Goal: Information Seeking & Learning: Learn about a topic

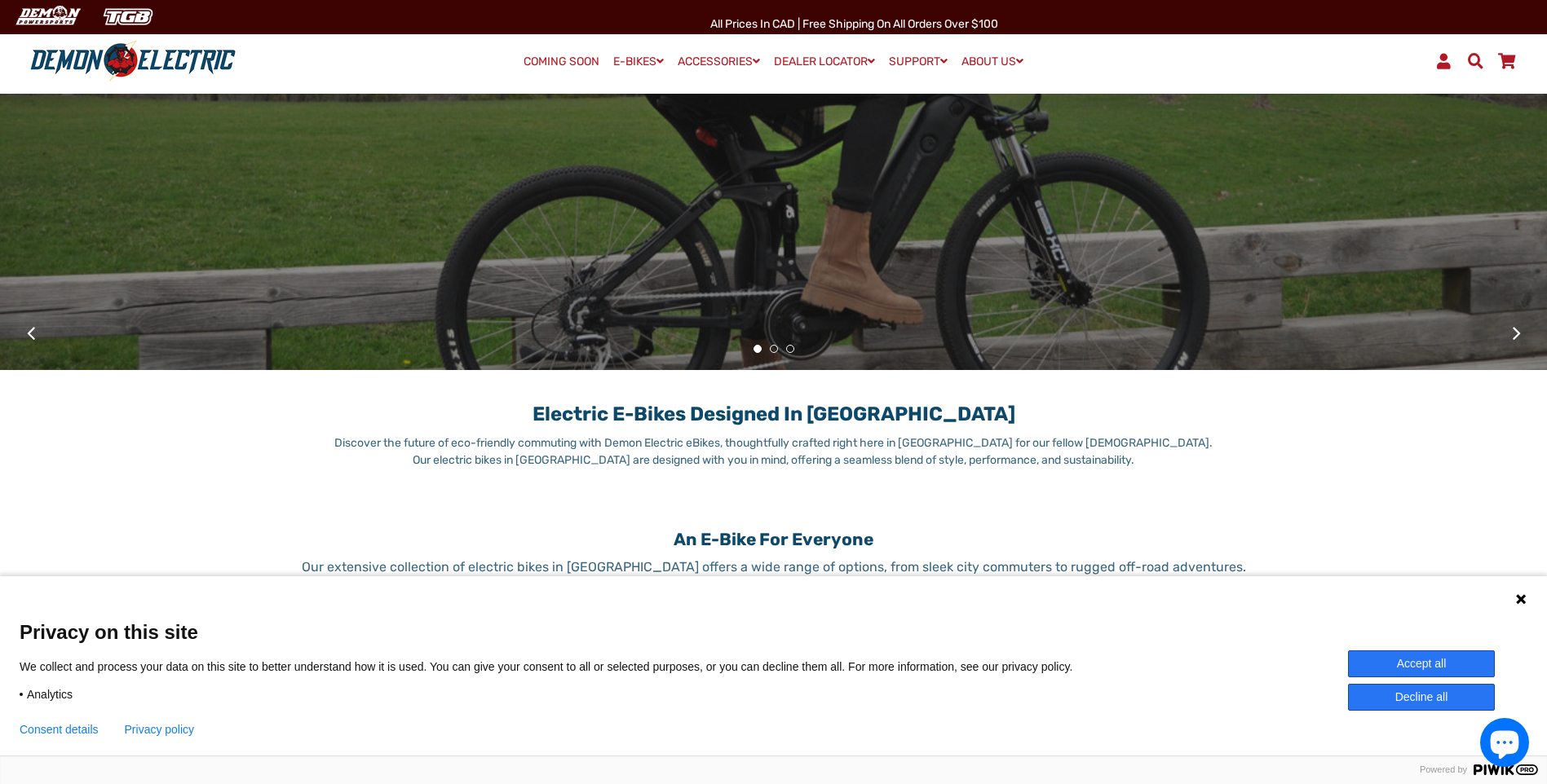
scroll to position [815, 0]
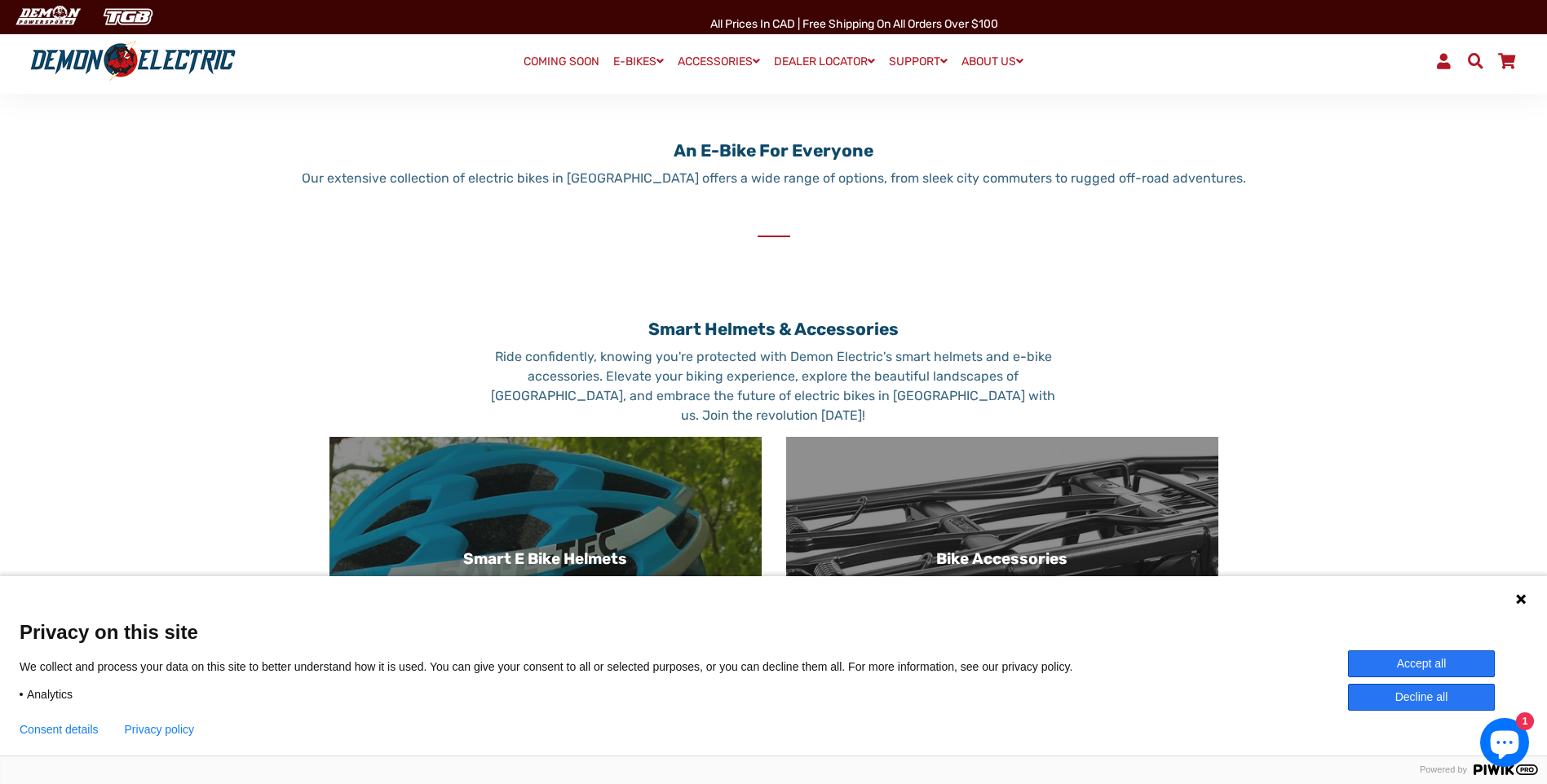
click at [674, 599] on icon at bounding box center [1521, 599] width 10 height 10
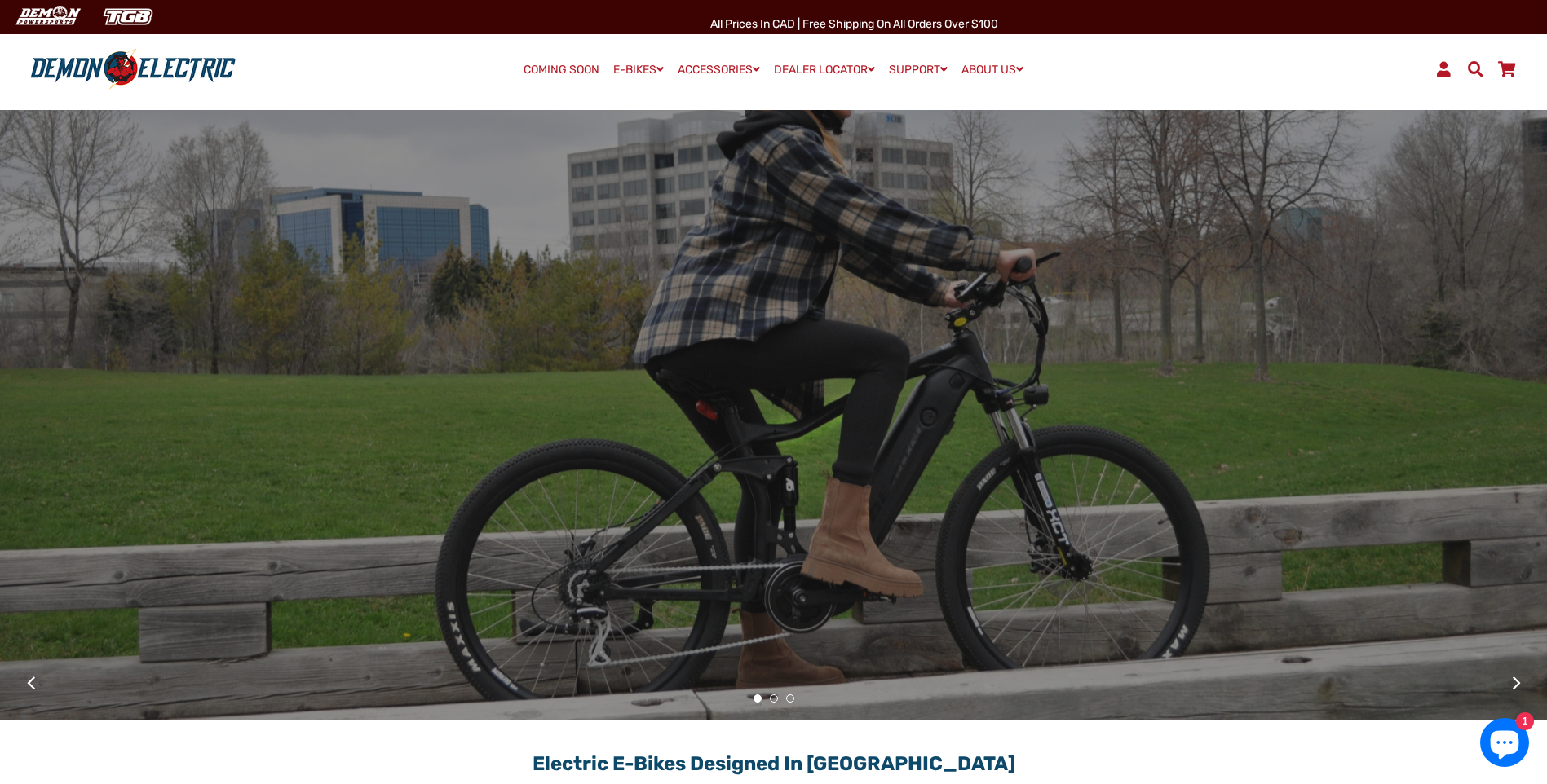
scroll to position [0, 0]
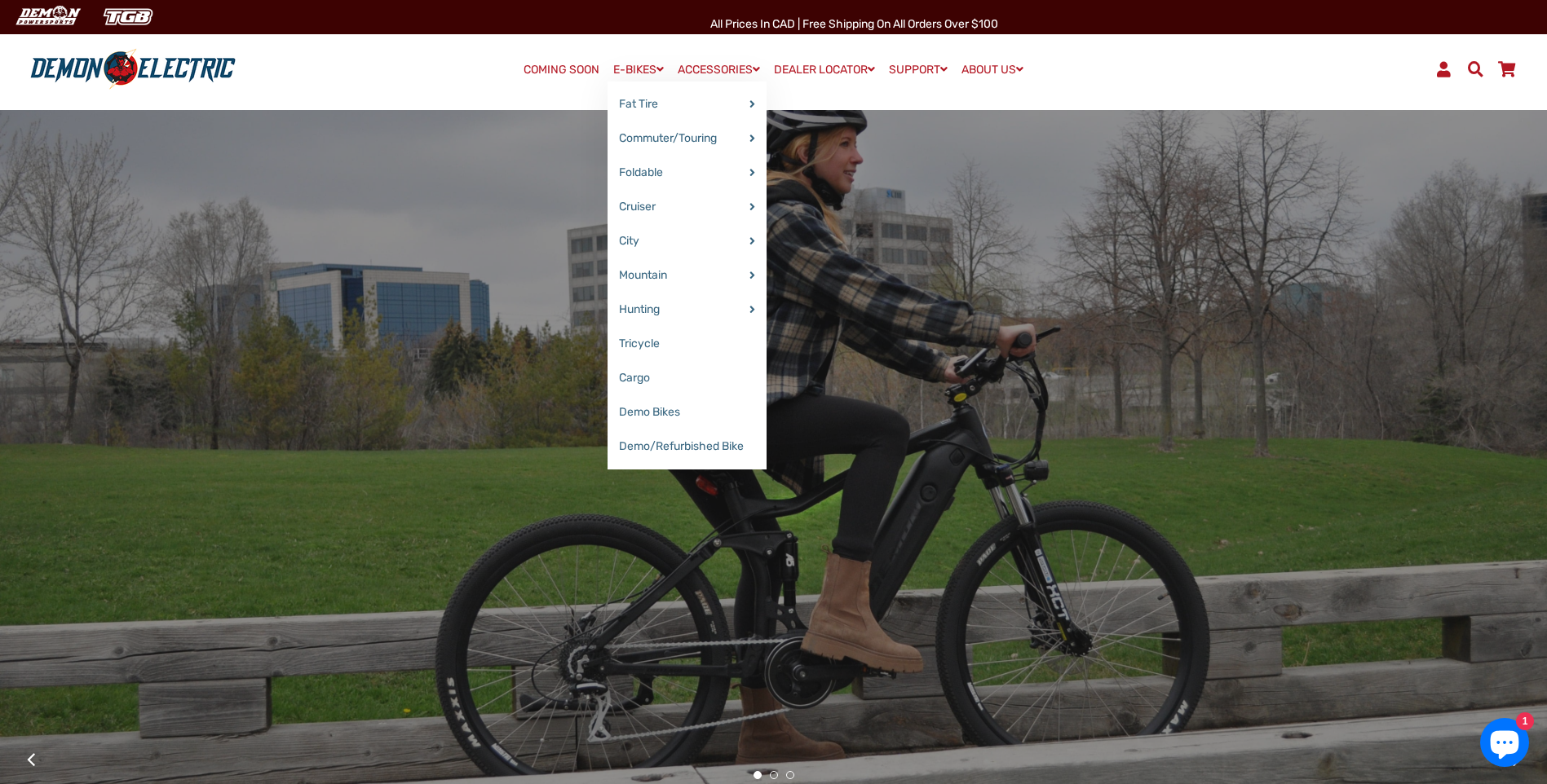
click at [642, 66] on link "E-BIKES" at bounding box center [638, 70] width 62 height 24
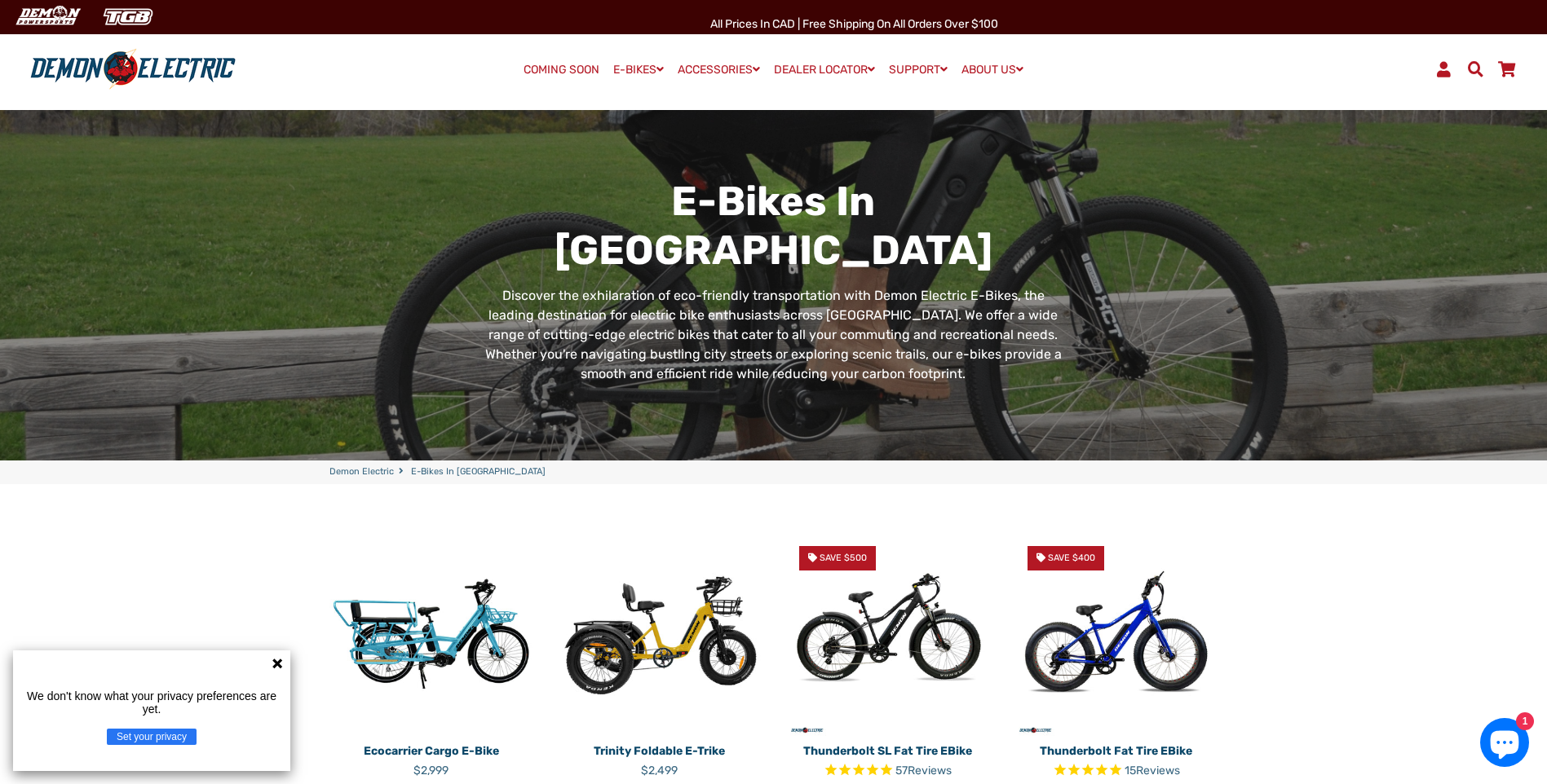
click at [279, 662] on icon at bounding box center [277, 664] width 10 height 10
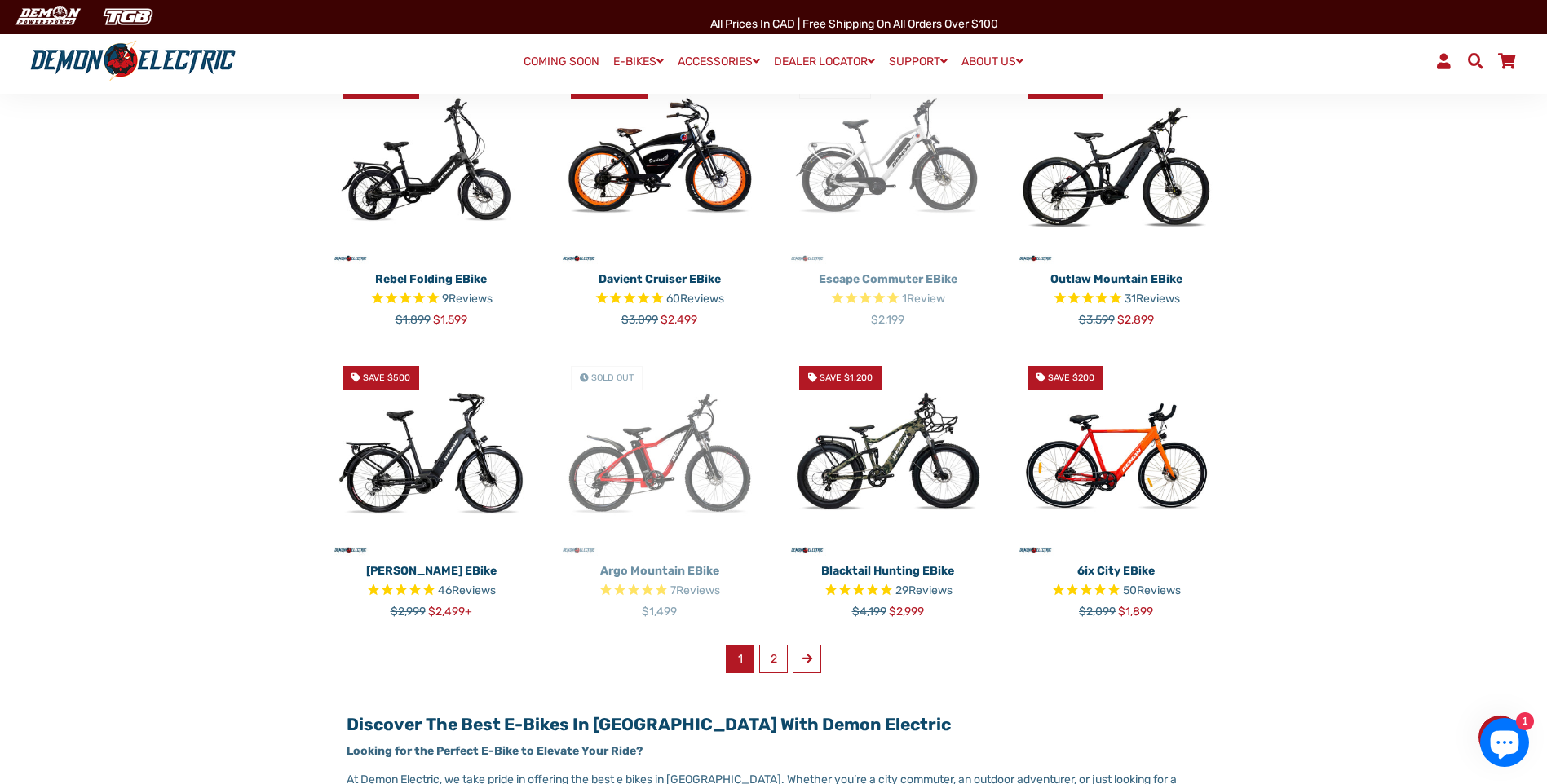
scroll to position [815, 0]
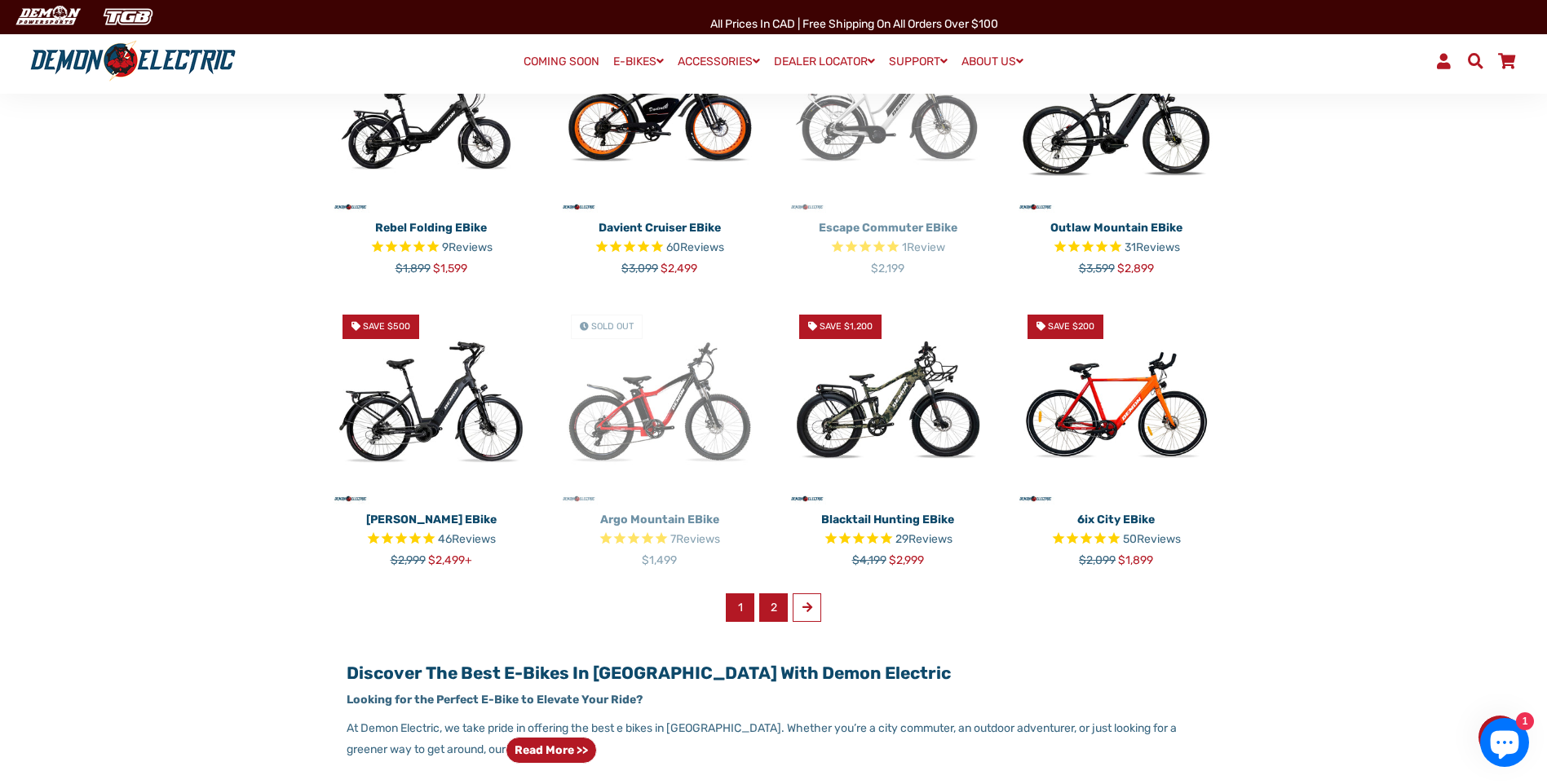
click at [769, 613] on link "2" at bounding box center [774, 607] width 29 height 29
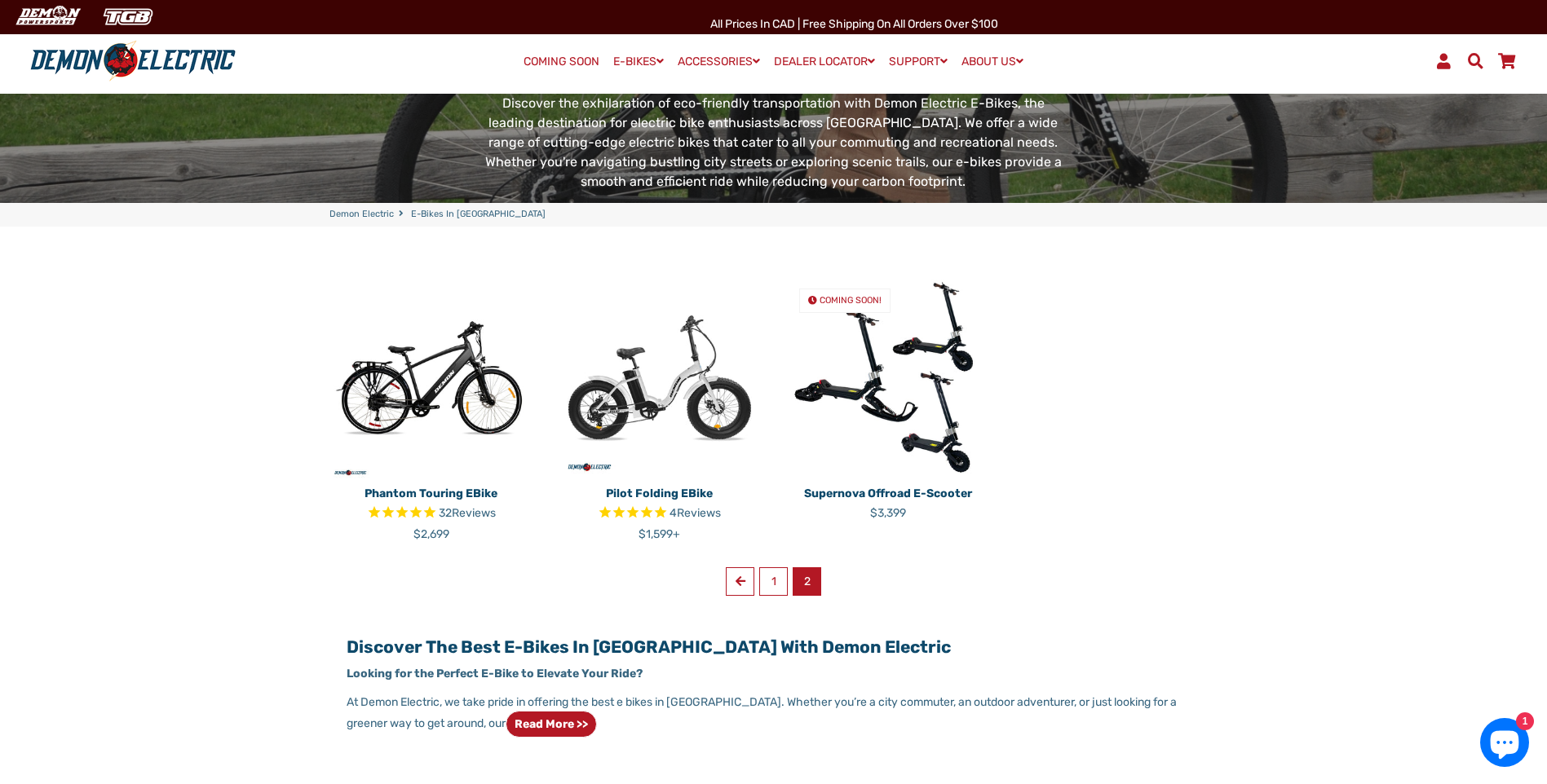
scroll to position [326, 0]
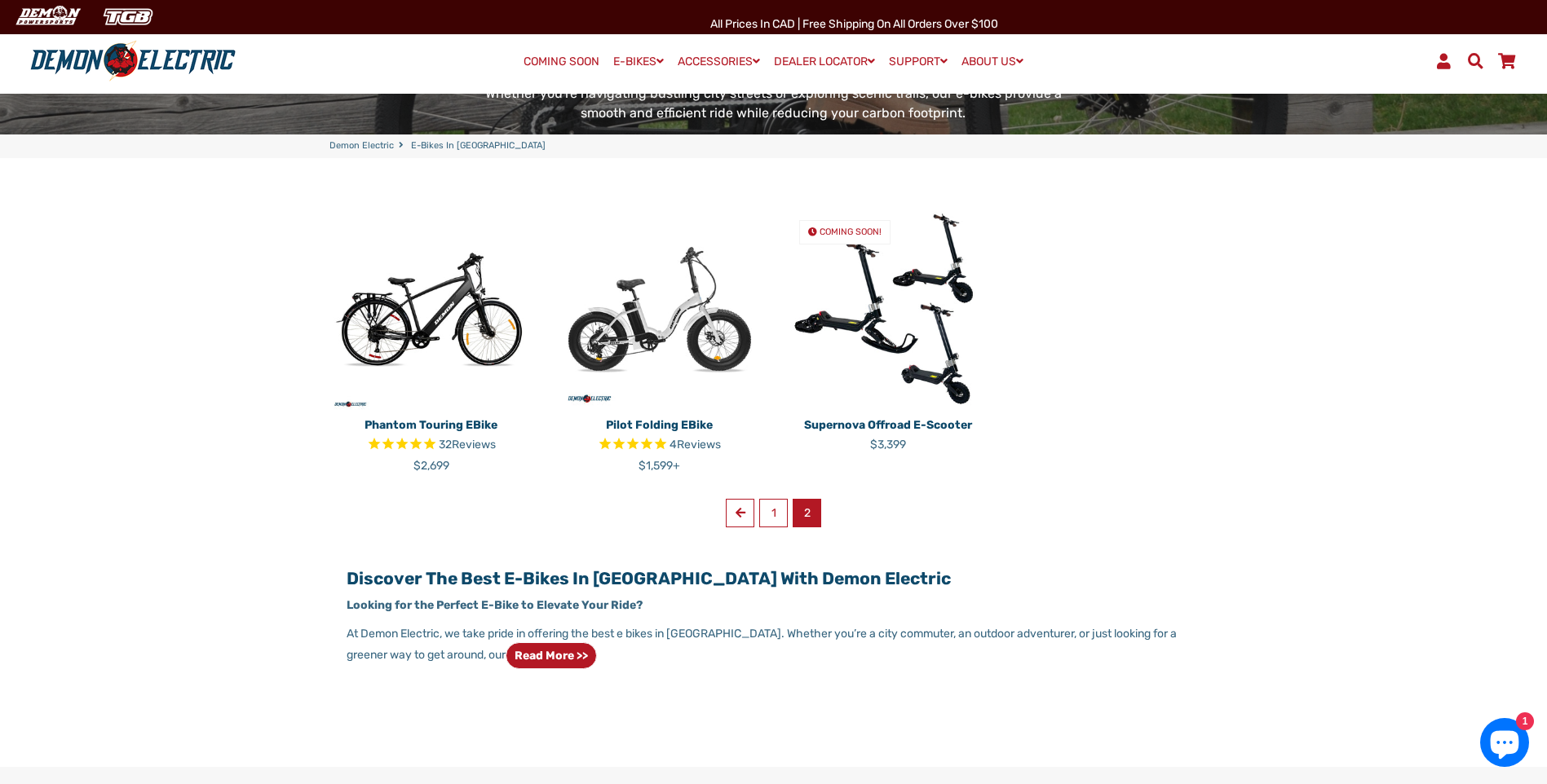
click at [819, 306] on img at bounding box center [888, 308] width 204 height 204
click at [750, 523] on link "Previous" at bounding box center [740, 513] width 29 height 29
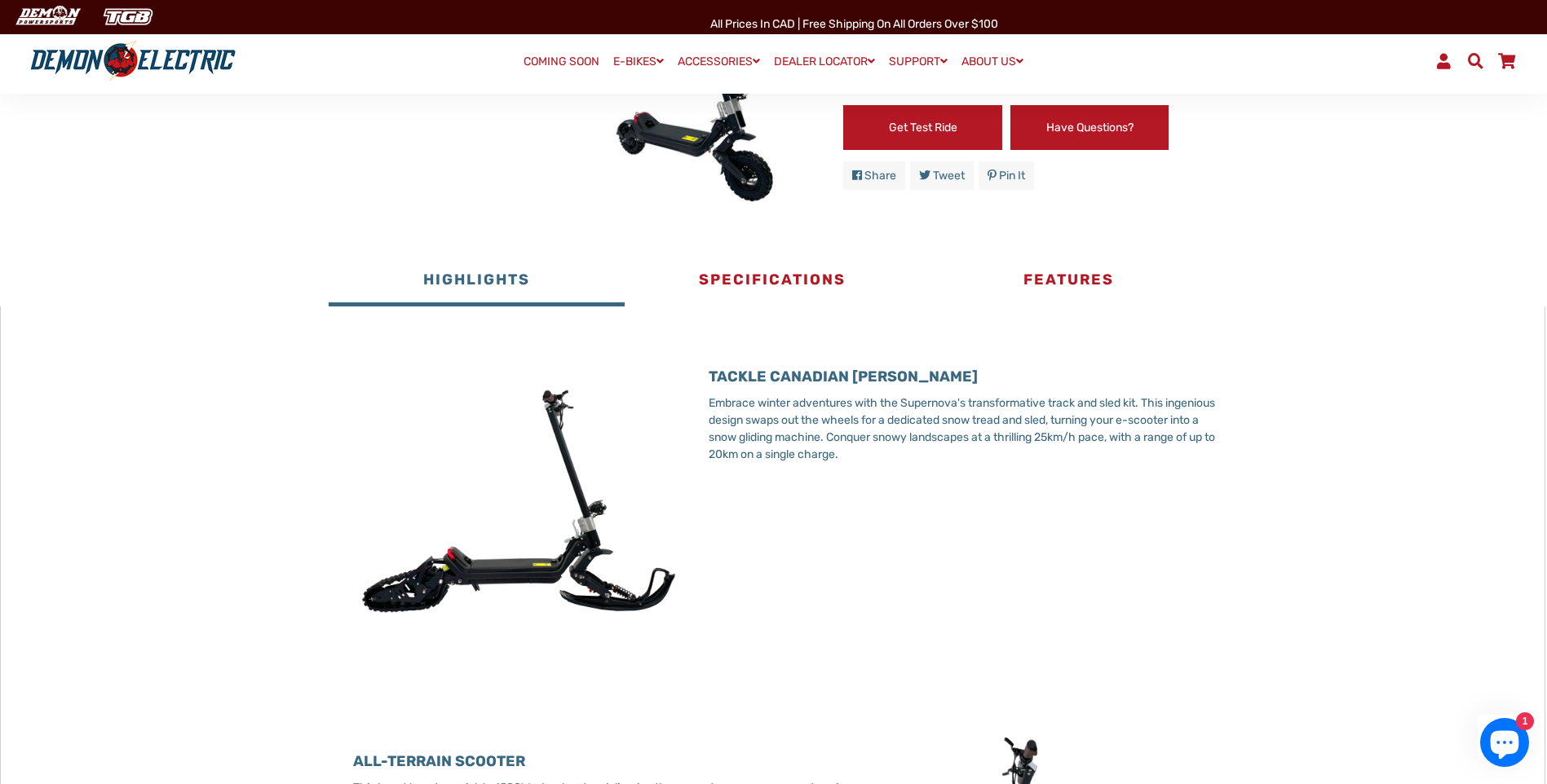
scroll to position [326, 0]
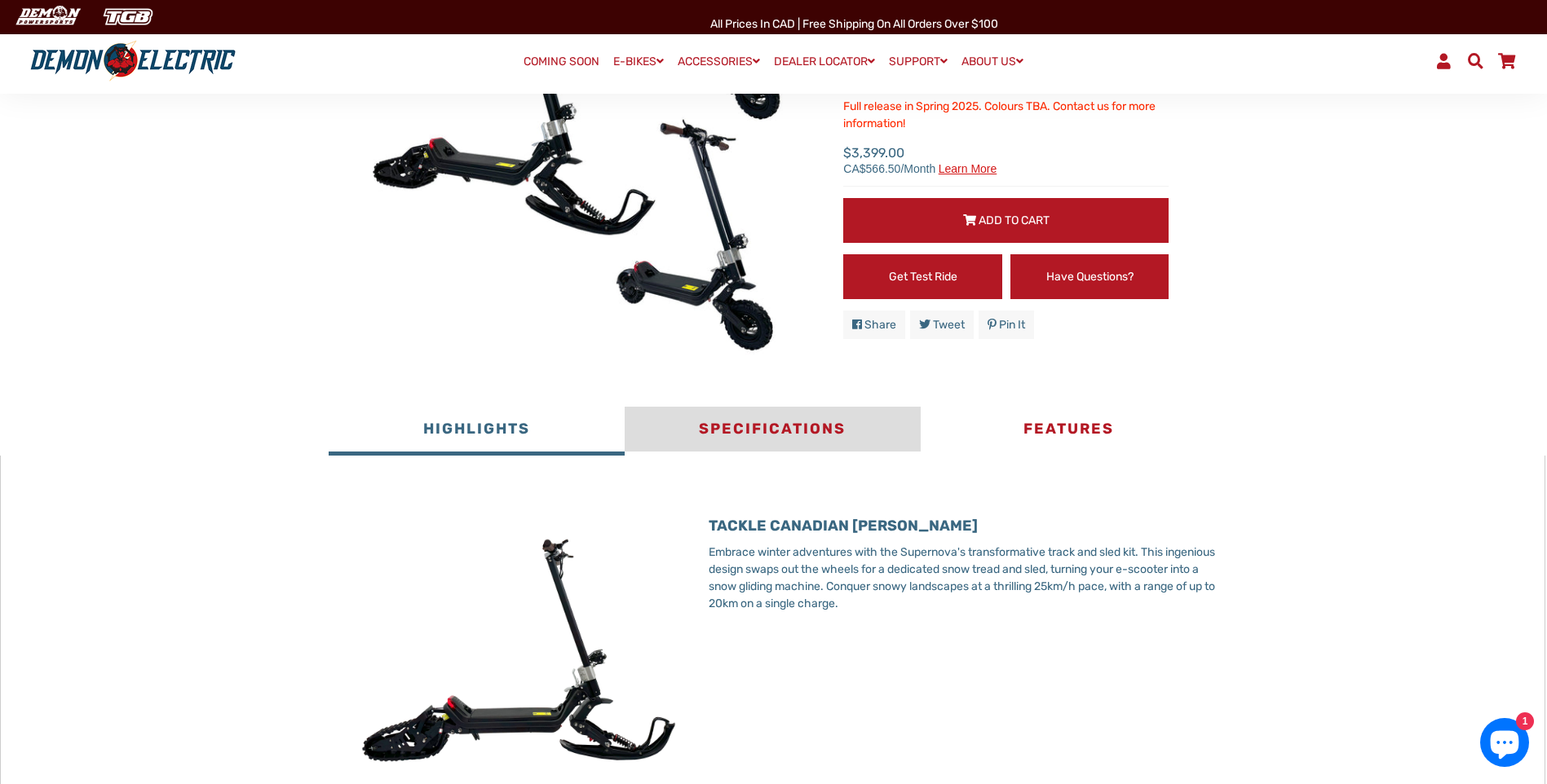
click at [759, 430] on button "Specifications" at bounding box center [773, 430] width 296 height 49
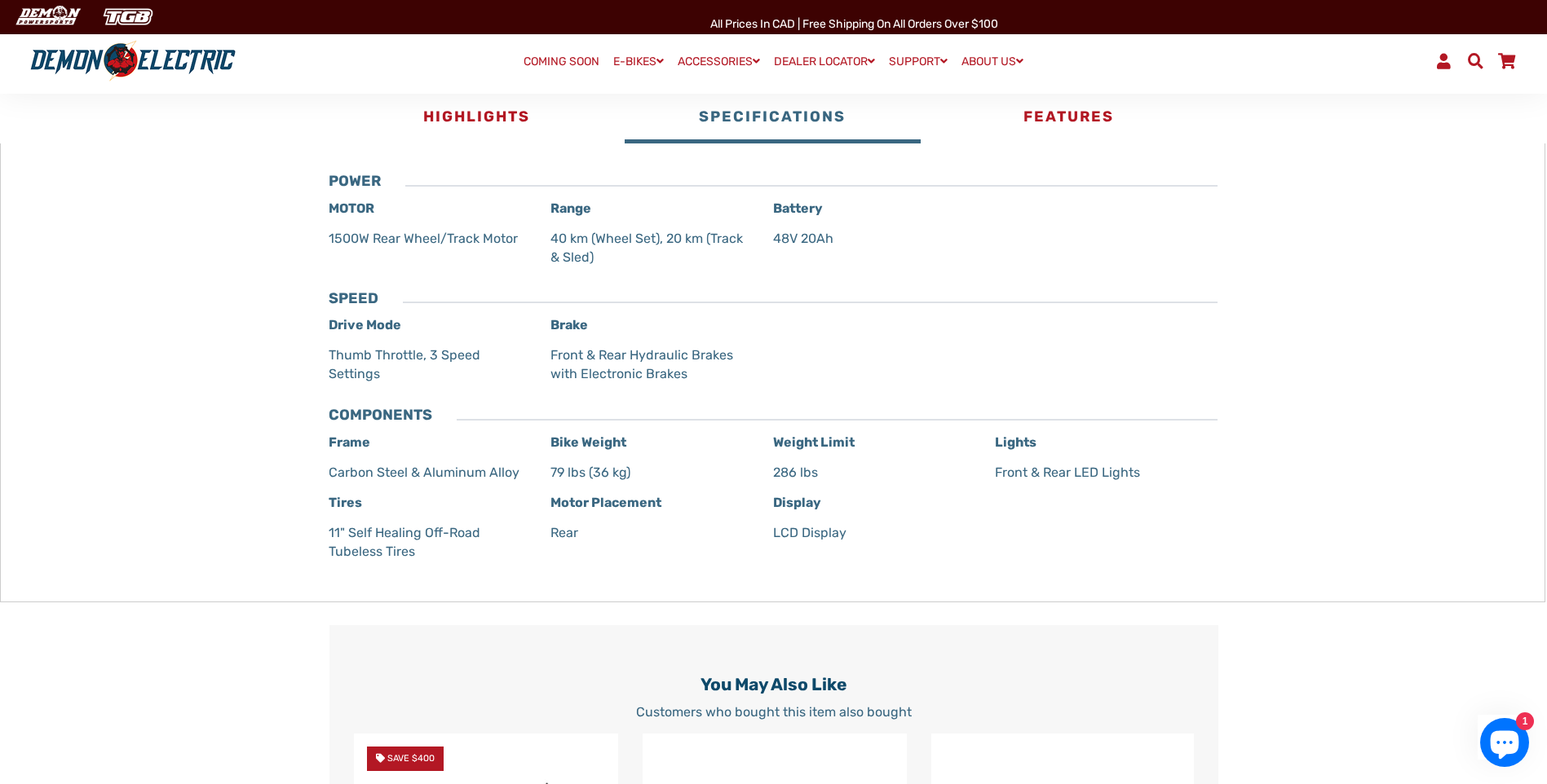
scroll to position [652, 0]
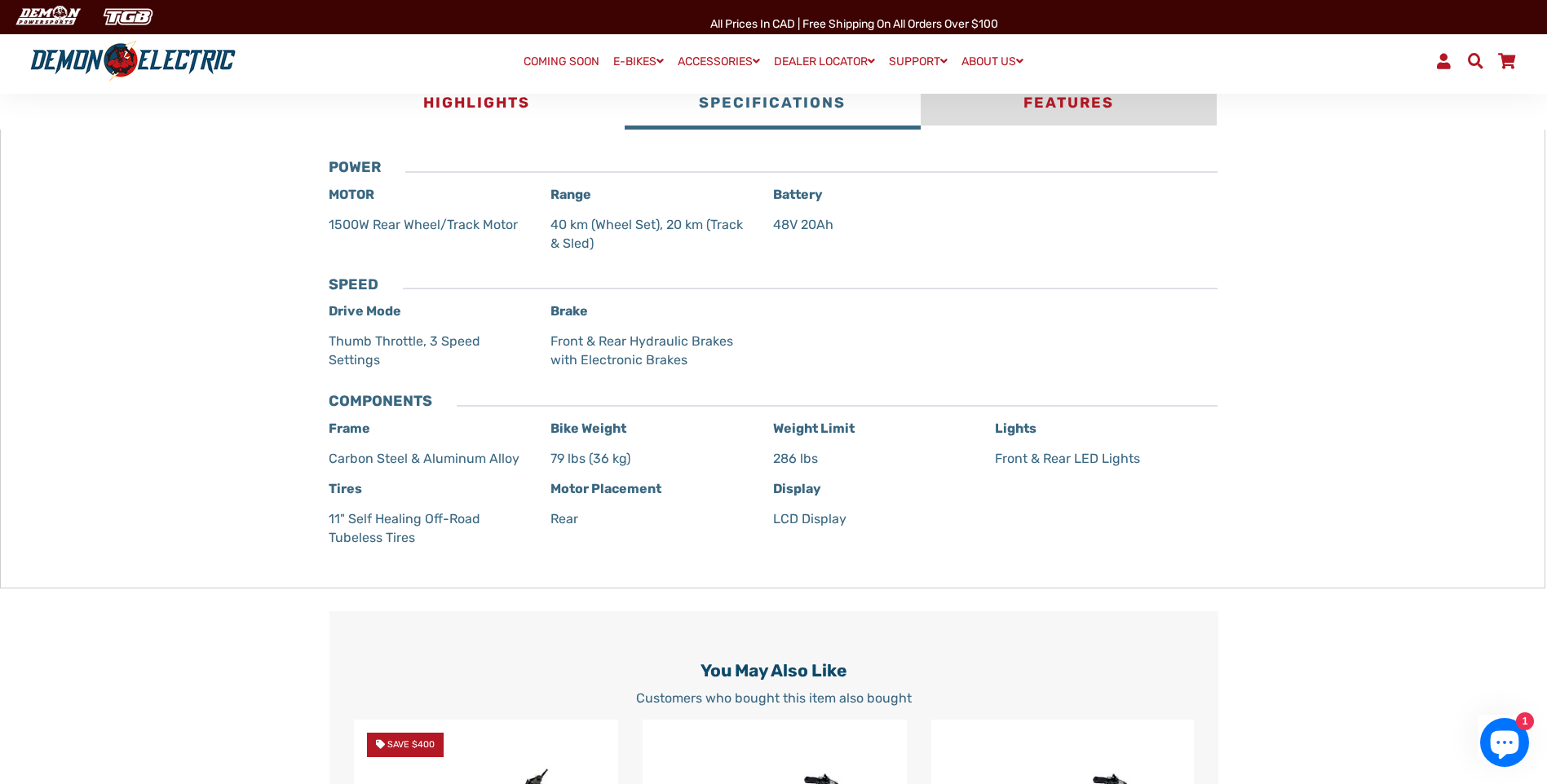
click at [1074, 97] on button "Features" at bounding box center [1069, 104] width 296 height 49
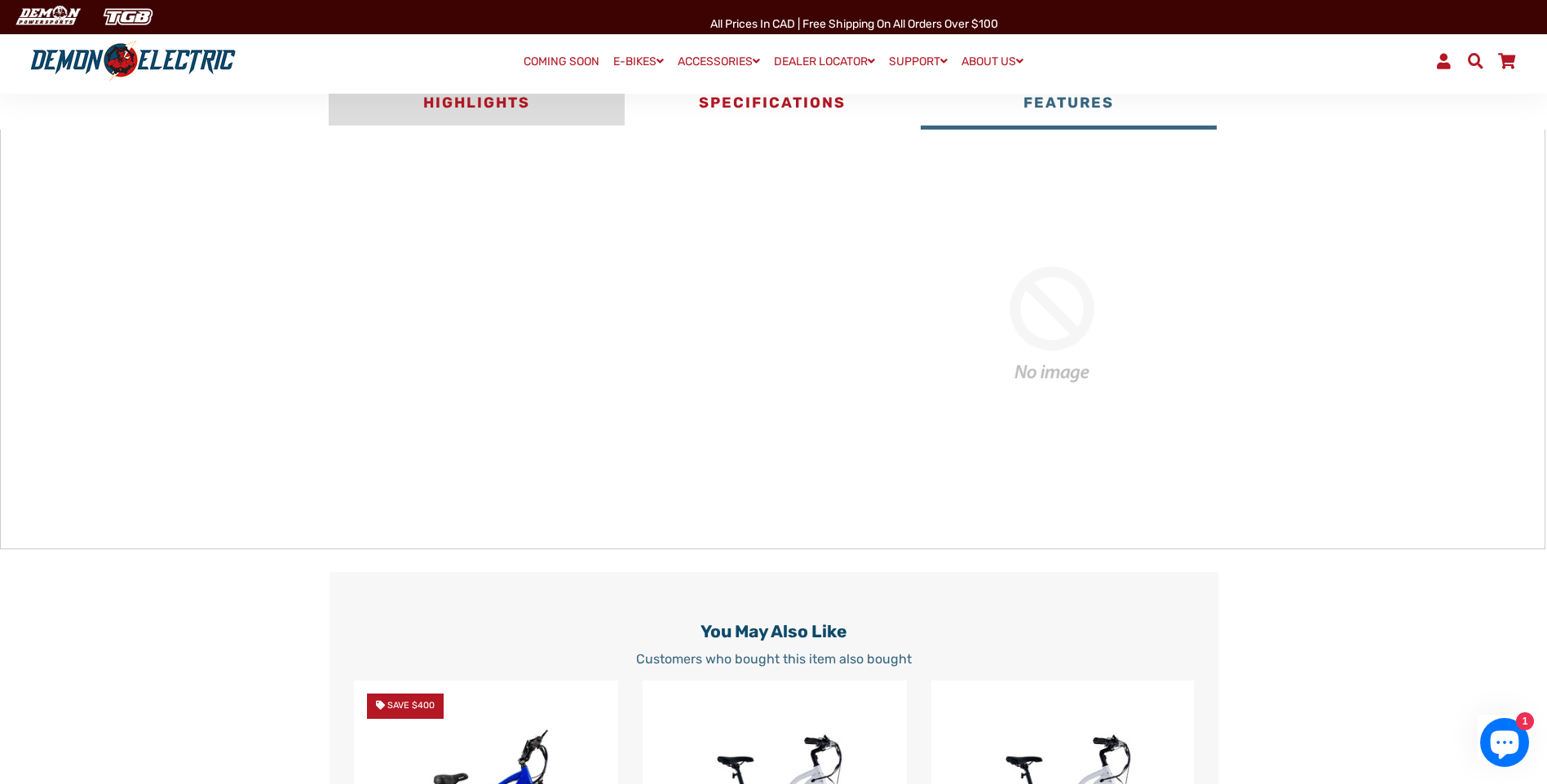
click at [520, 115] on button "Highlights" at bounding box center [477, 104] width 296 height 49
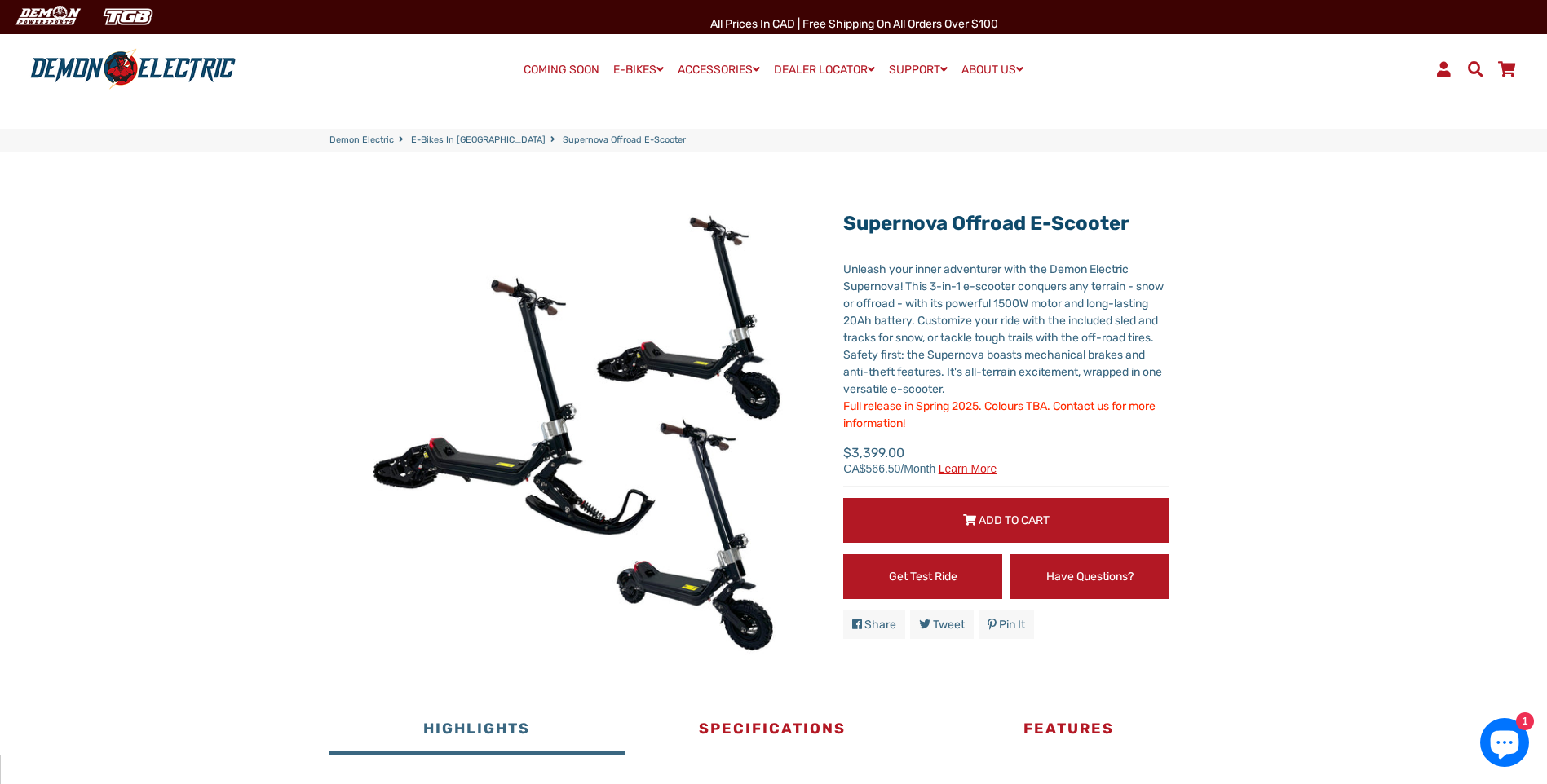
scroll to position [0, 0]
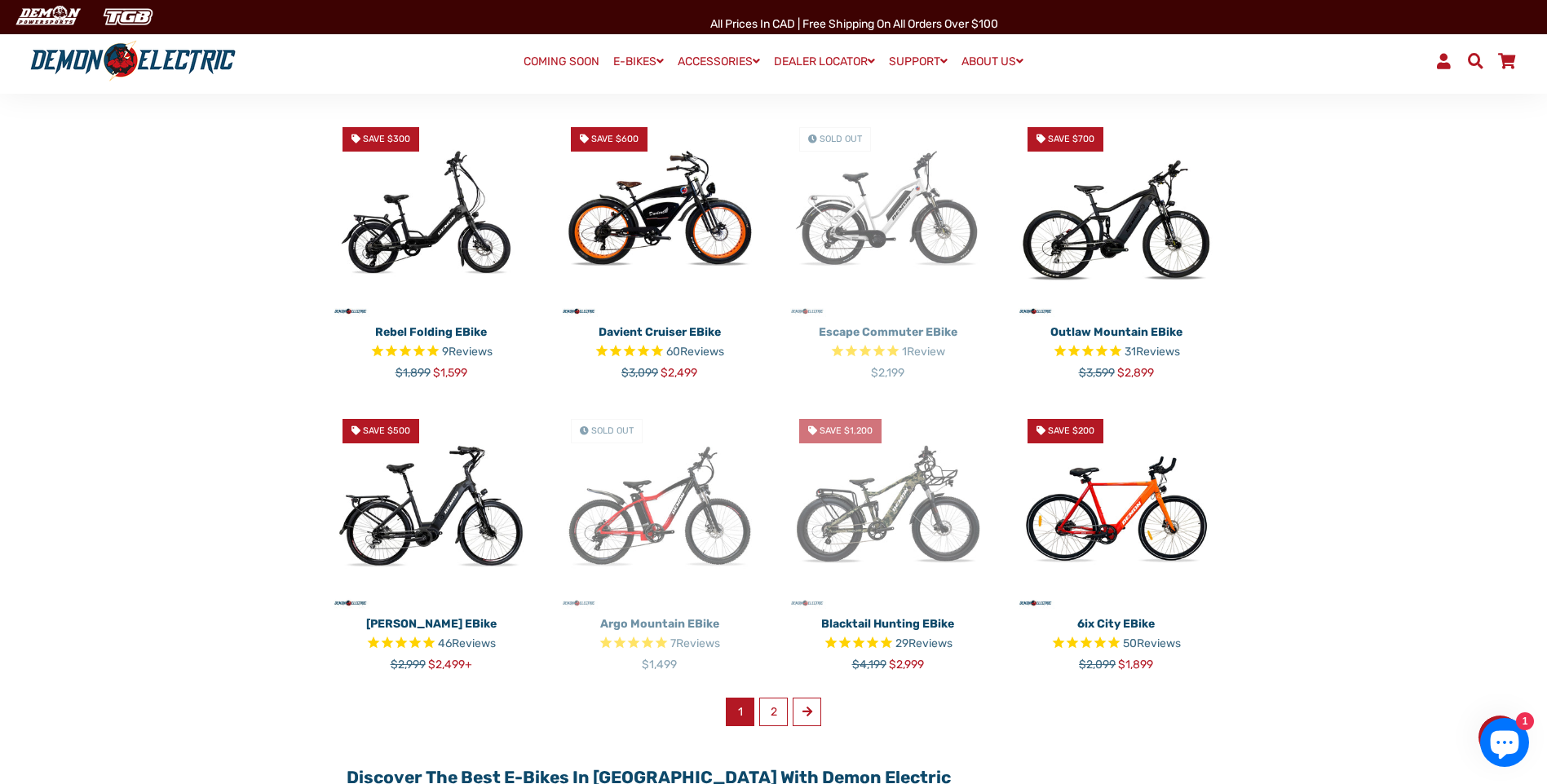
scroll to position [733, 0]
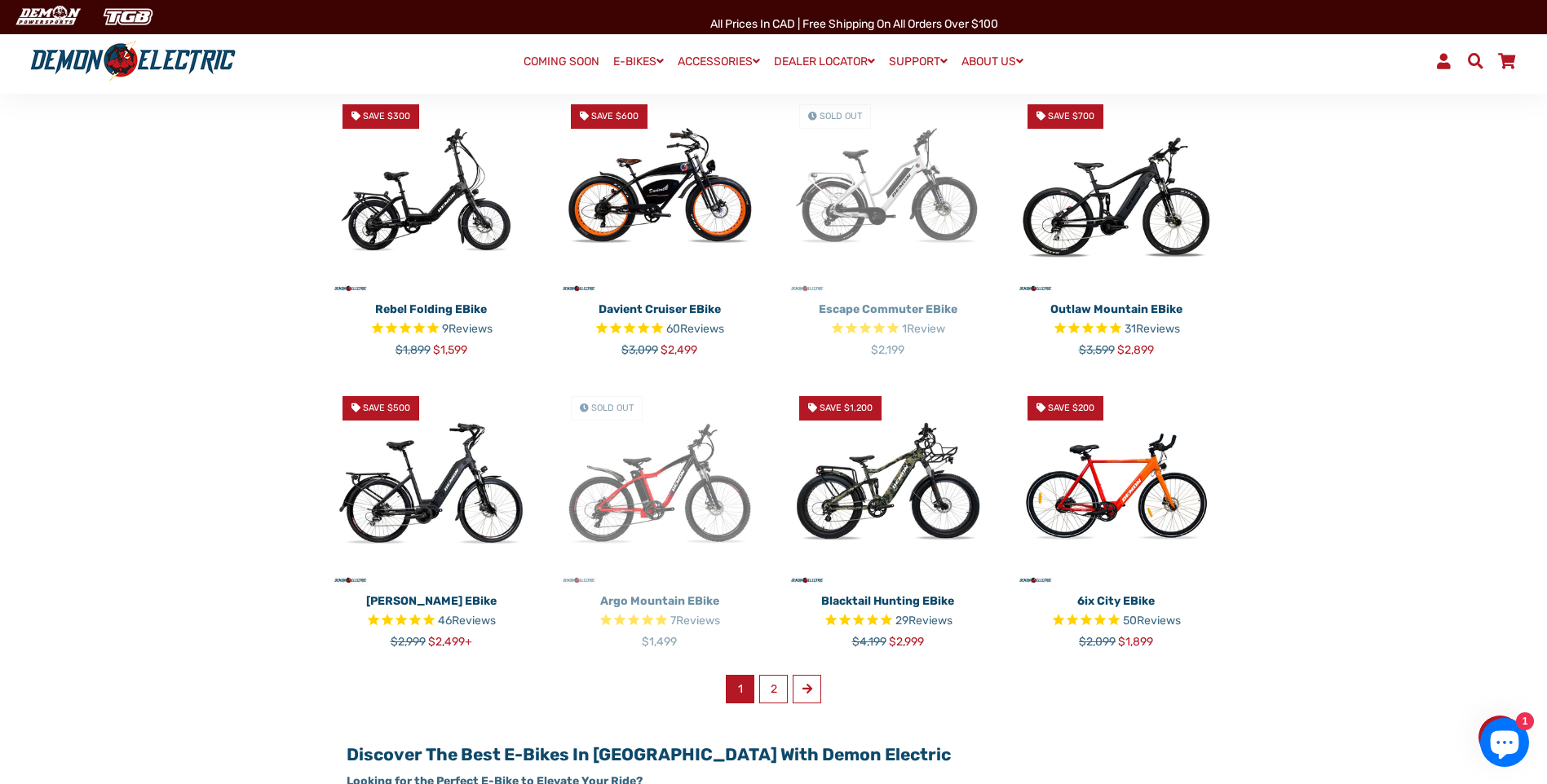
click at [1115, 529] on img at bounding box center [1117, 485] width 204 height 204
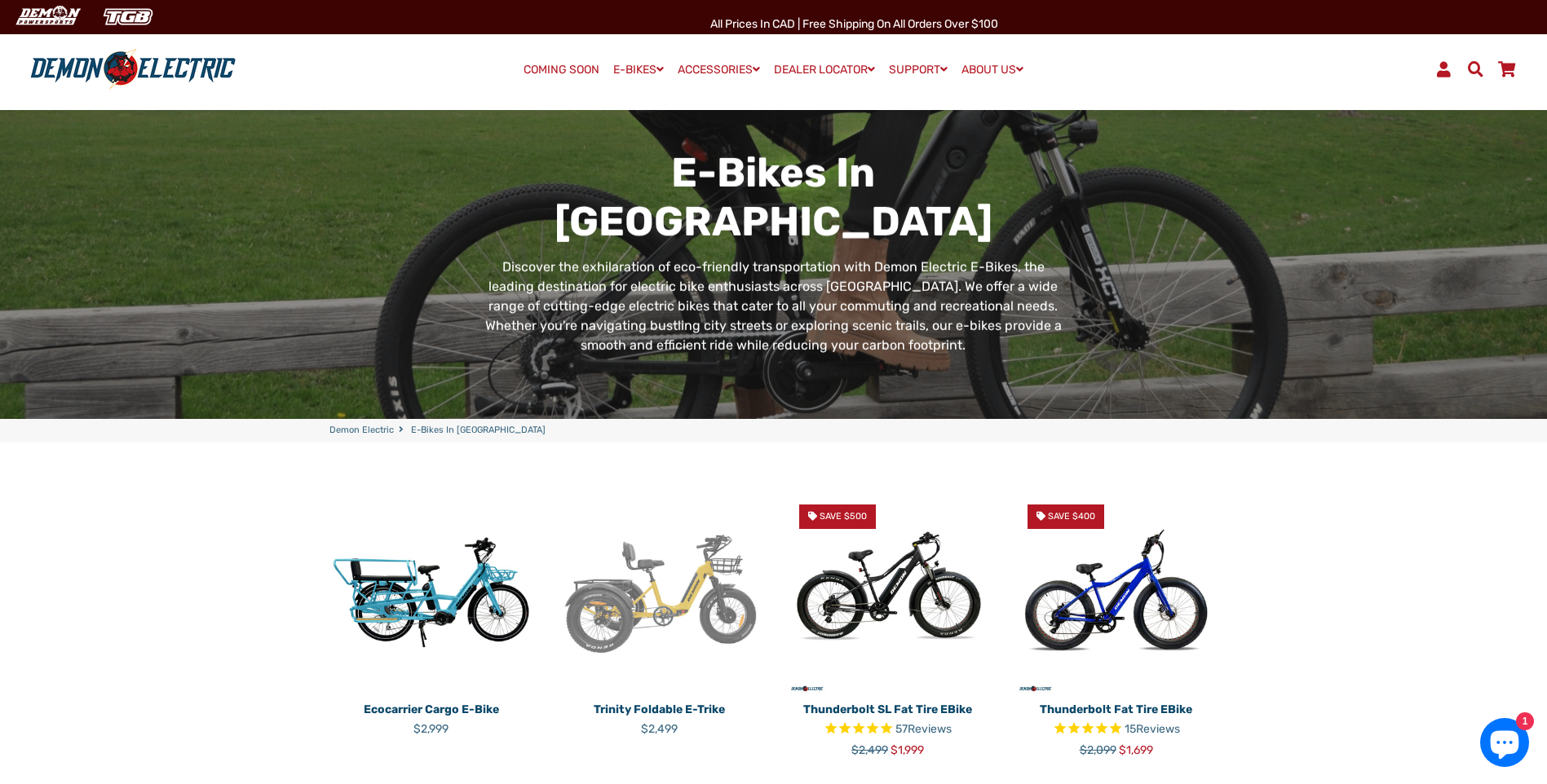
scroll to position [0, 0]
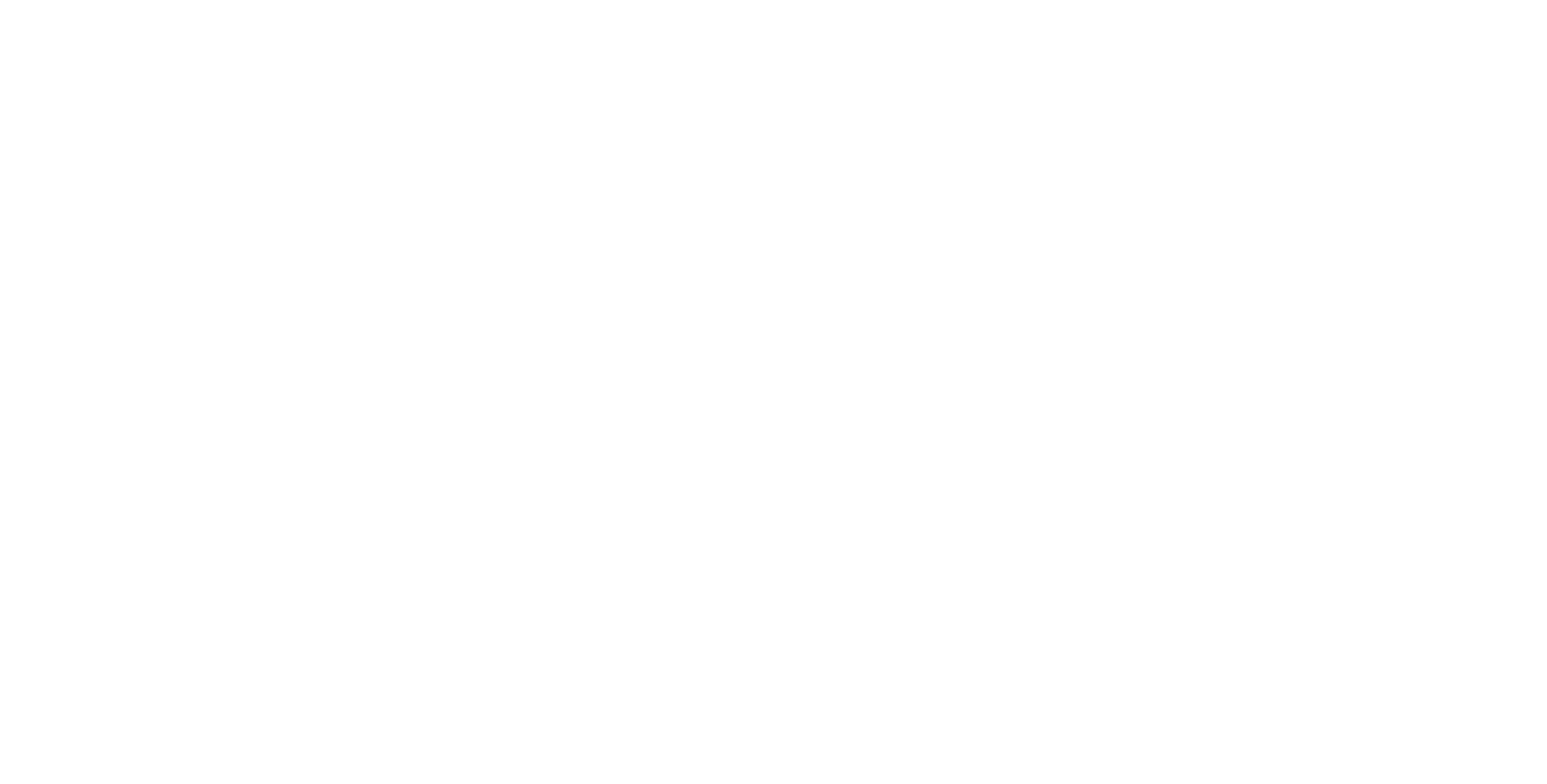
select select "******"
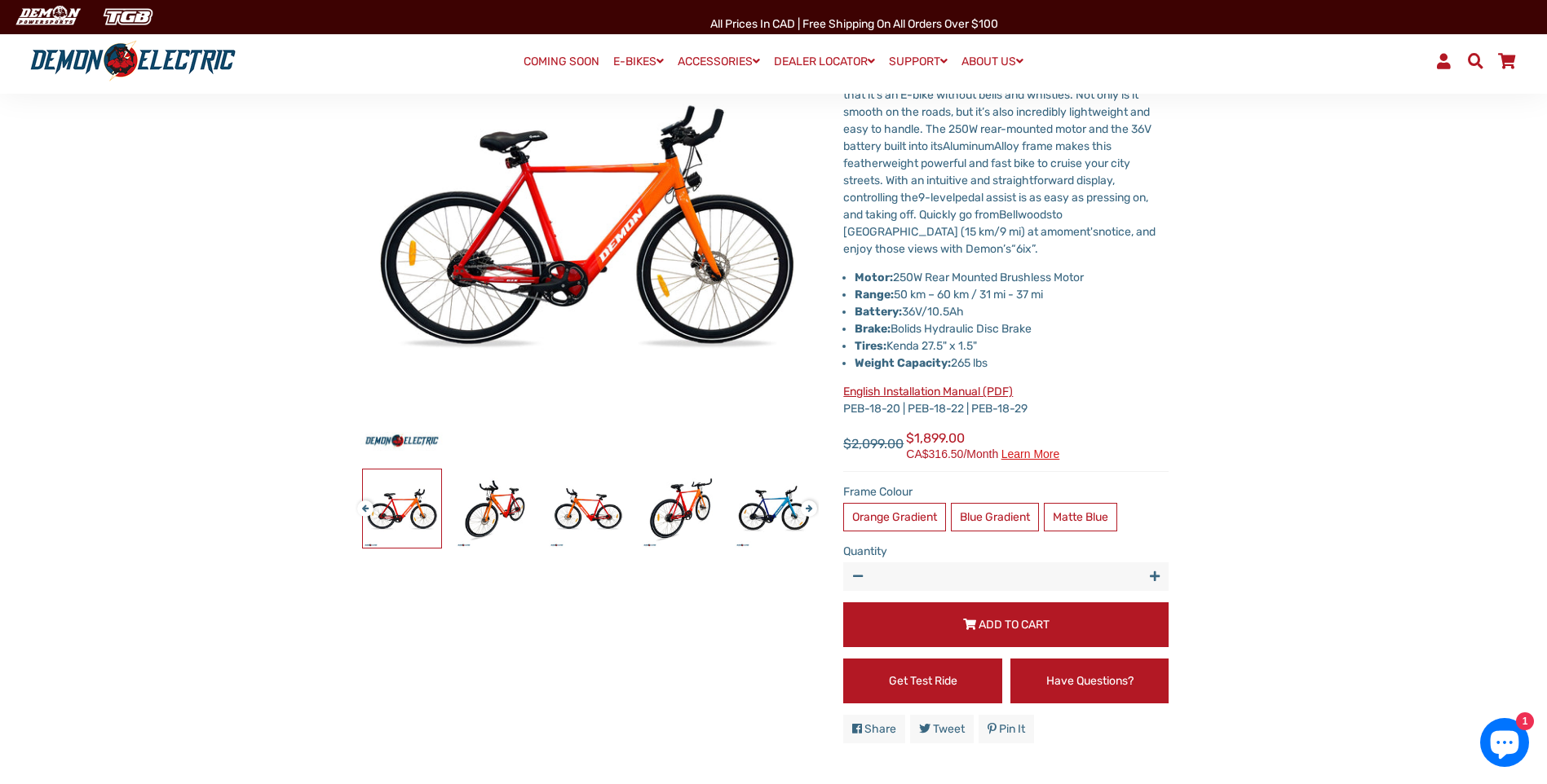
scroll to position [244, 0]
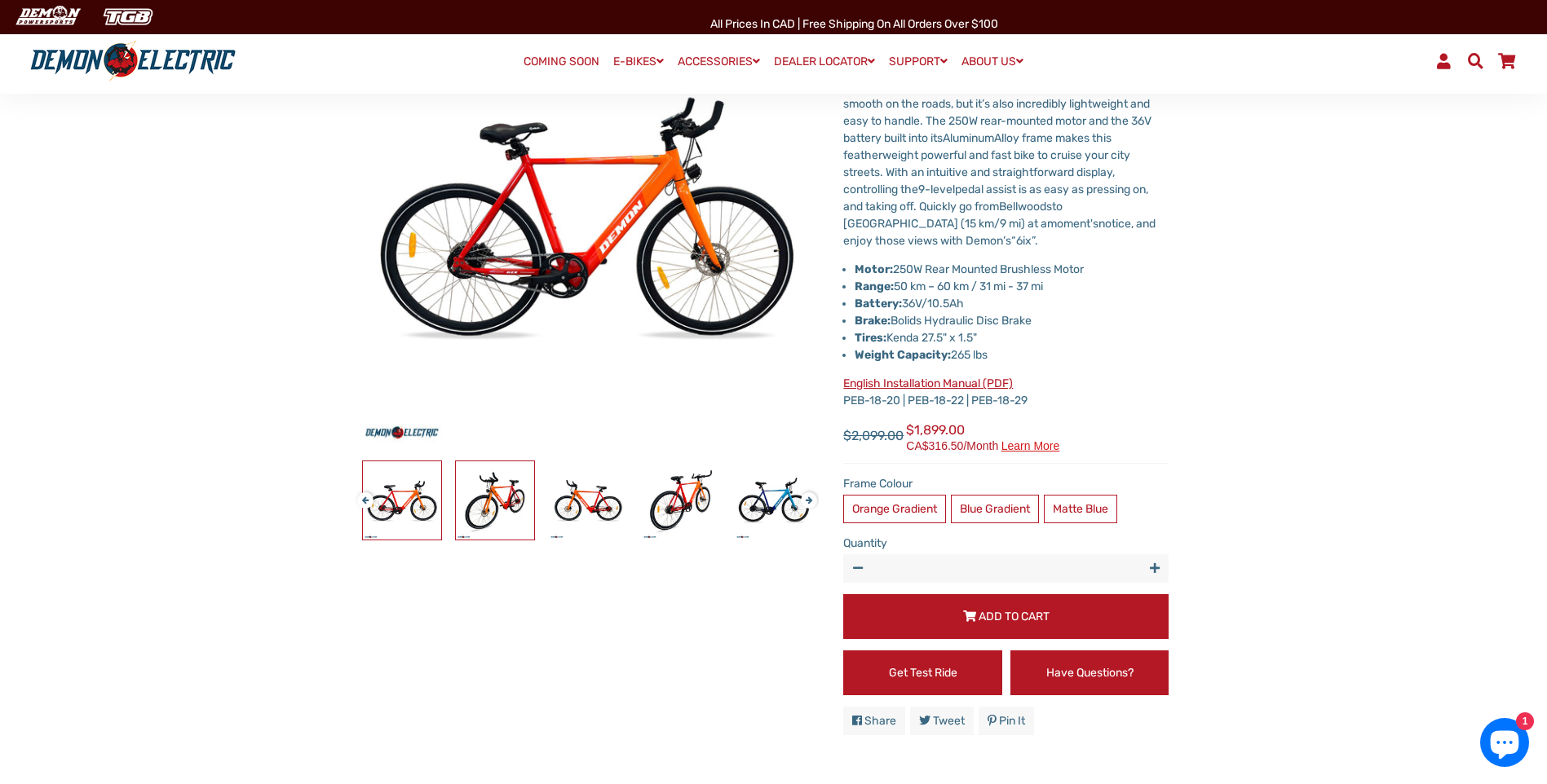
click at [502, 503] on img at bounding box center [495, 500] width 79 height 78
click at [575, 499] on img at bounding box center [588, 500] width 79 height 78
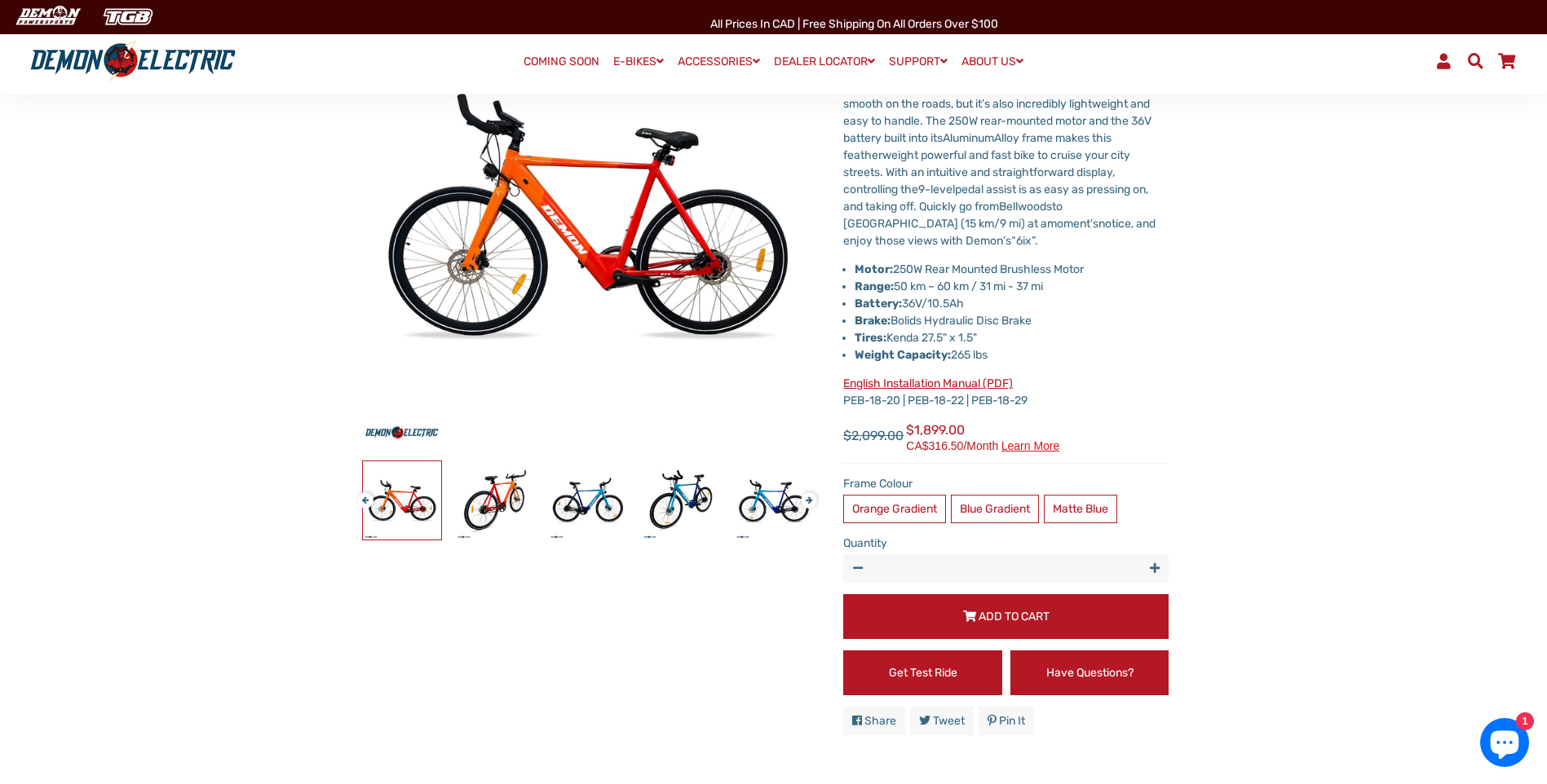
scroll to position [163, 0]
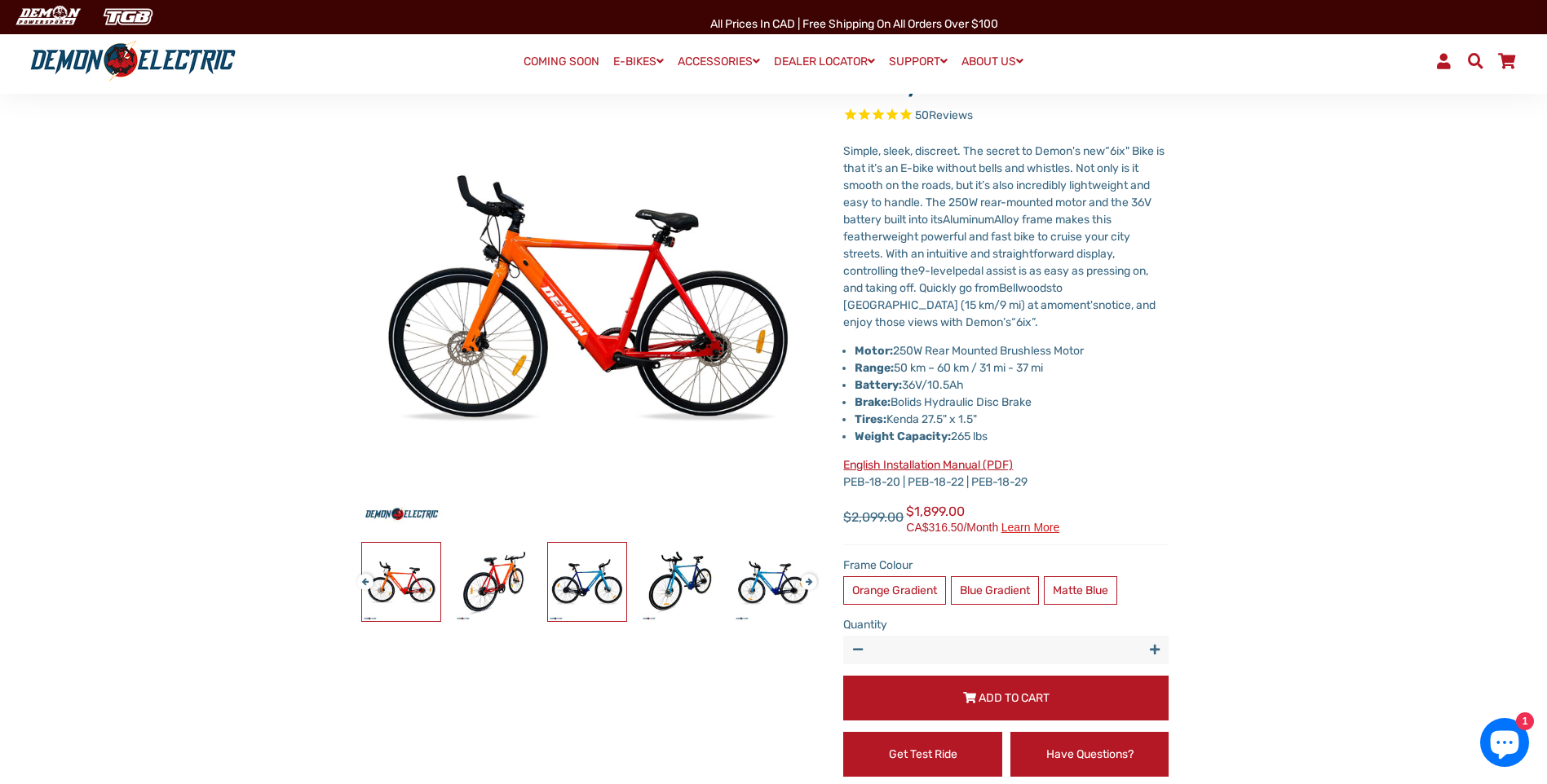
click at [606, 587] on img at bounding box center [587, 581] width 79 height 78
click at [590, 577] on img at bounding box center [588, 581] width 79 height 78
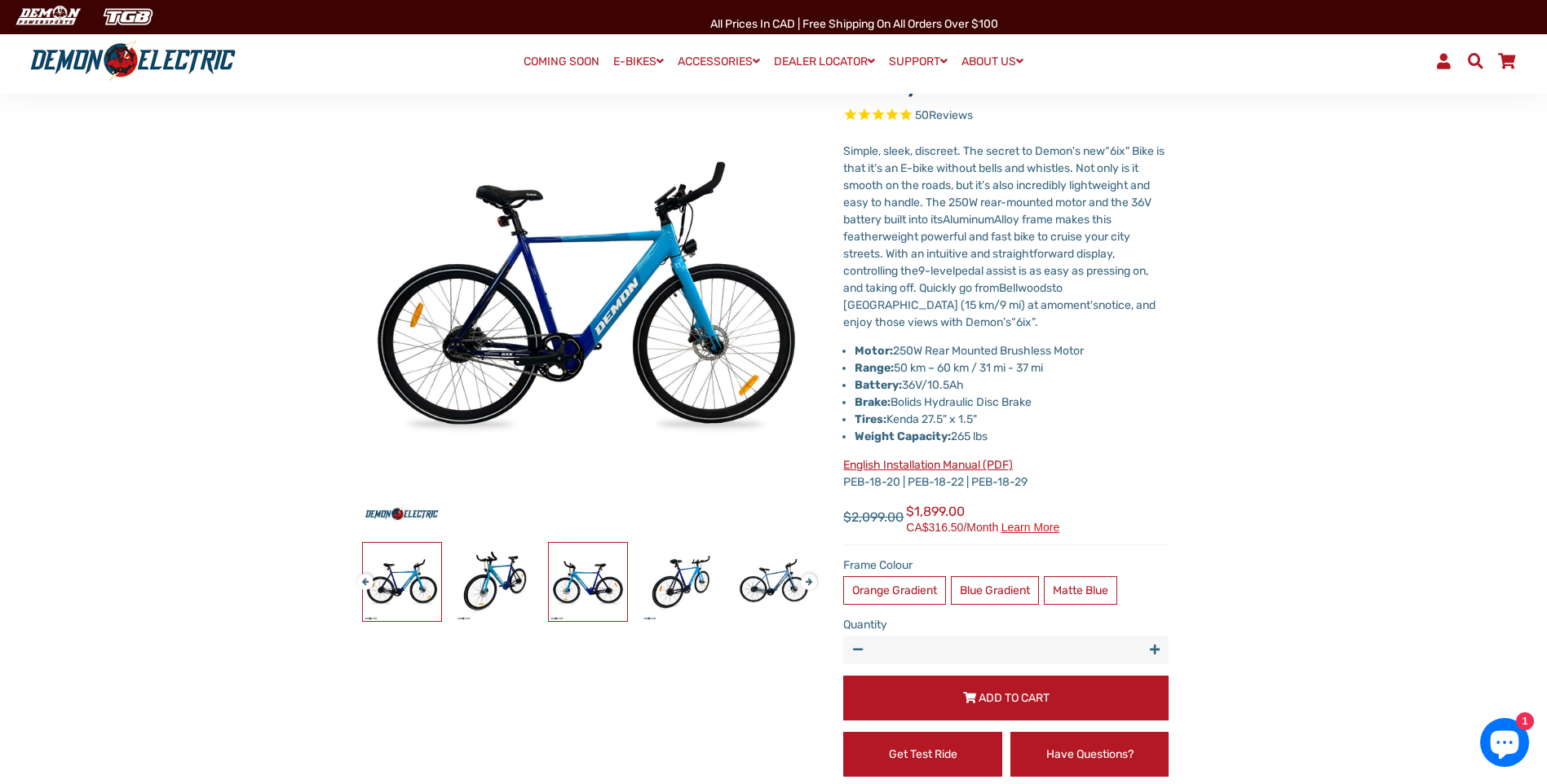
click at [619, 575] on img at bounding box center [588, 581] width 79 height 78
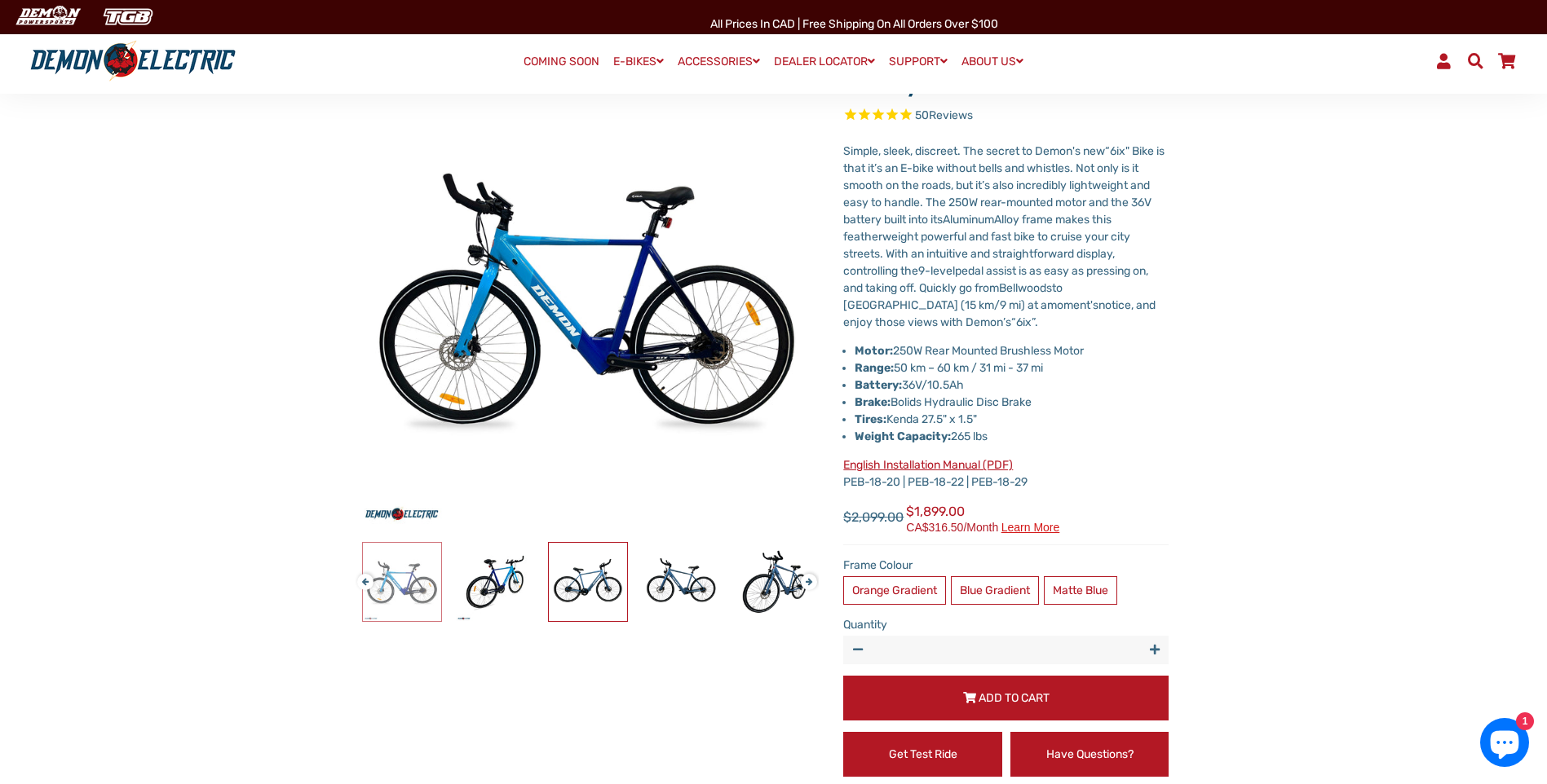
click at [619, 575] on img at bounding box center [588, 581] width 79 height 78
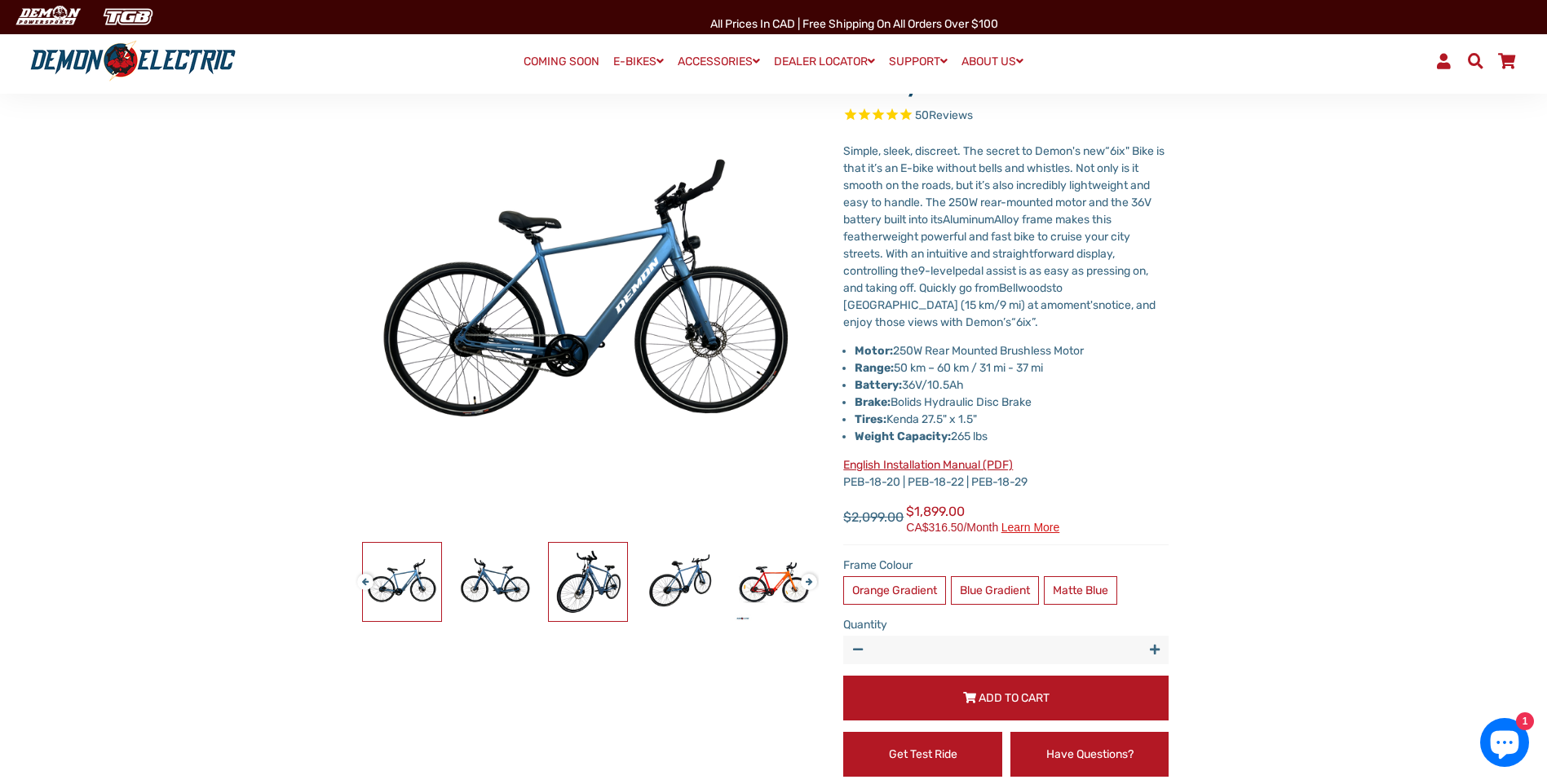
click at [619, 575] on img at bounding box center [588, 581] width 79 height 78
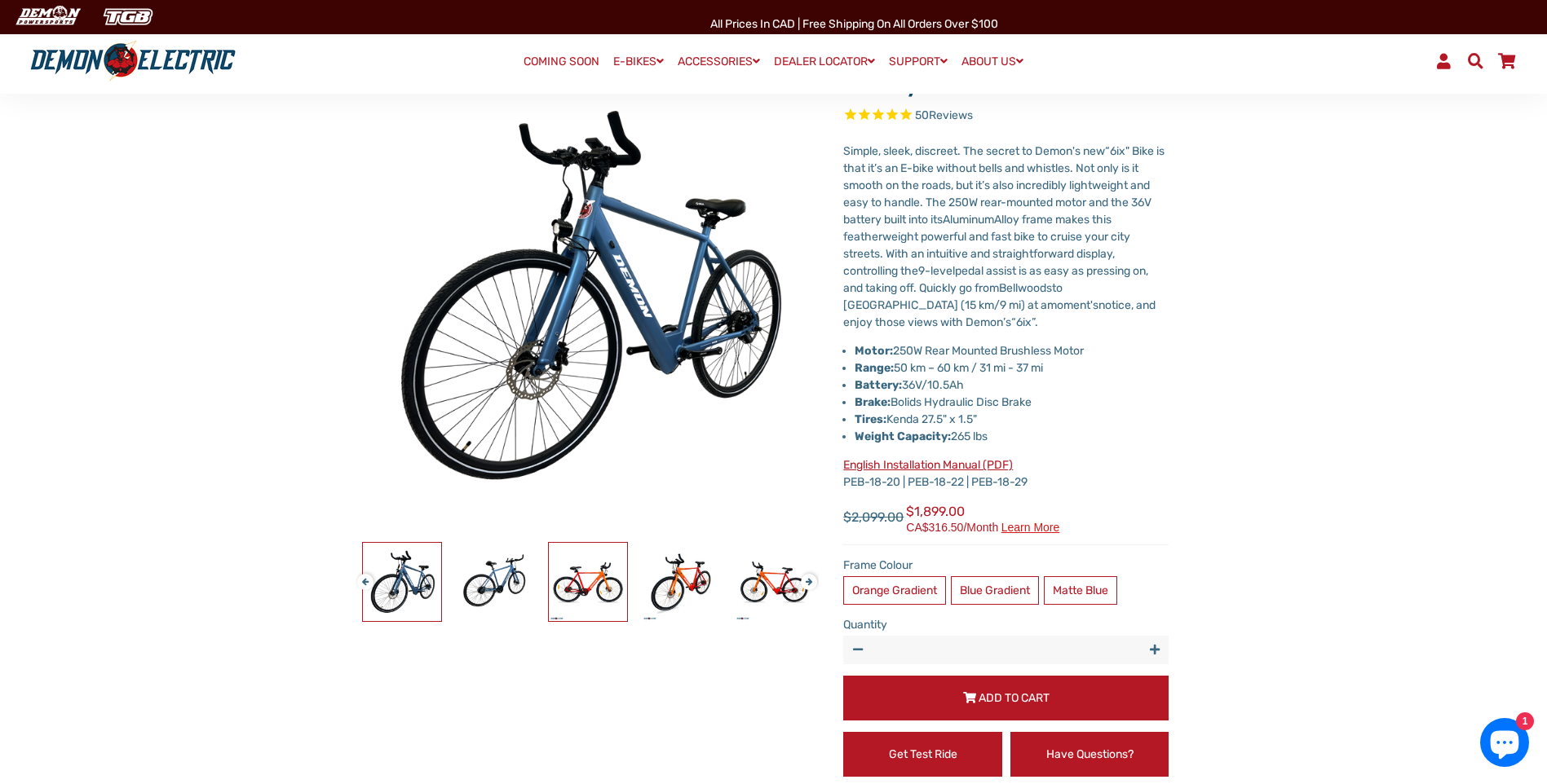
click at [619, 575] on img at bounding box center [588, 581] width 79 height 78
